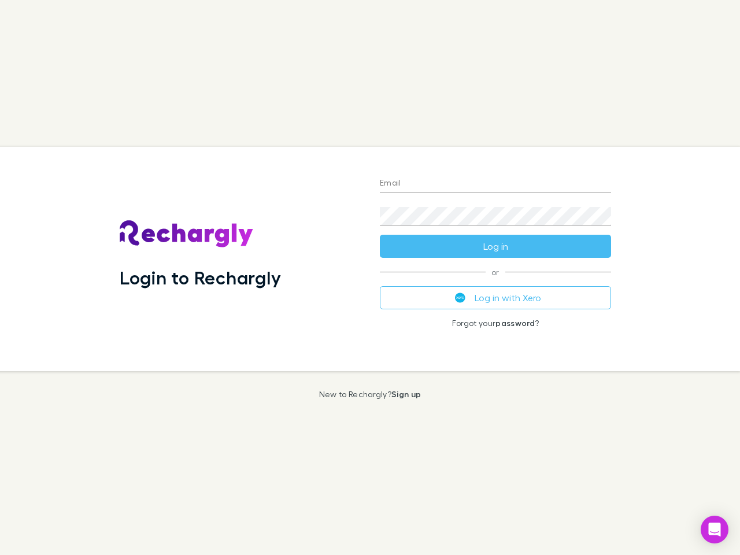
click at [370, 277] on div "Login to Rechargly" at bounding box center [240, 259] width 260 height 224
click at [495, 184] on input "Email" at bounding box center [495, 184] width 231 height 18
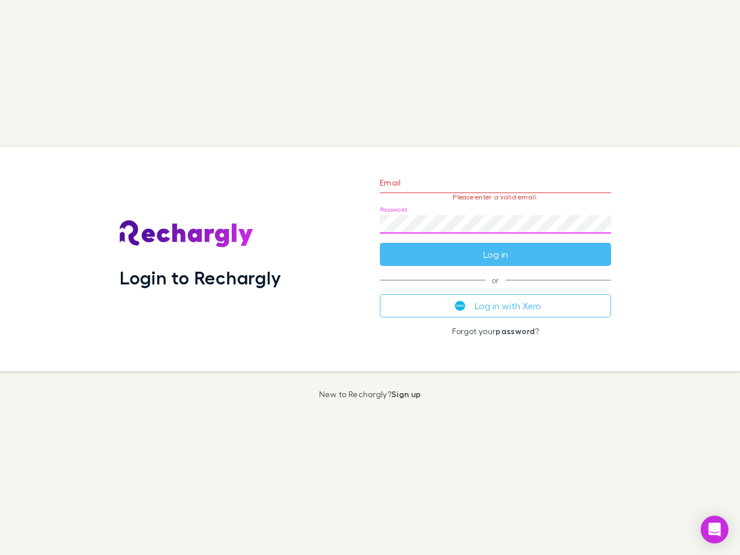
click at [495, 246] on form "Email Please enter a valid email. Password Log in" at bounding box center [495, 215] width 231 height 101
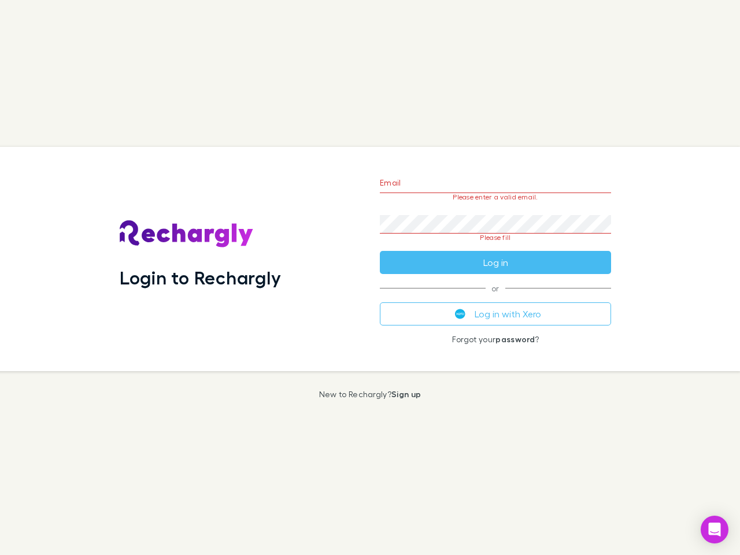
click at [495, 298] on div "Email Please enter a valid email. Password Please fill Log in or Log in with Xe…" at bounding box center [495, 259] width 250 height 224
click at [714, 529] on icon "Open Intercom Messenger" at bounding box center [715, 529] width 12 height 14
